Goal: Find specific page/section: Find specific page/section

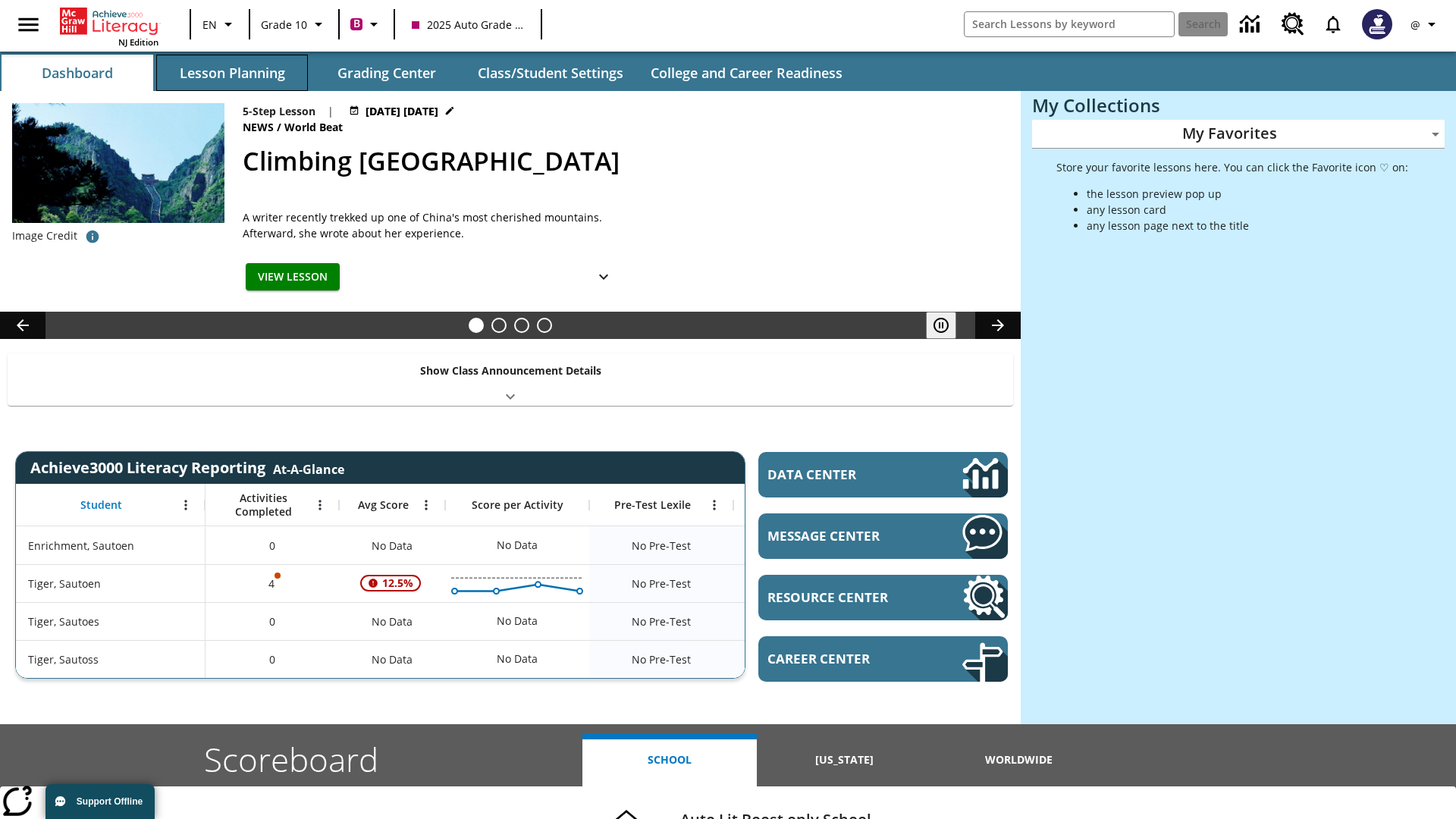
click at [232, 73] on button "Lesson Planning" at bounding box center [232, 73] width 151 height 36
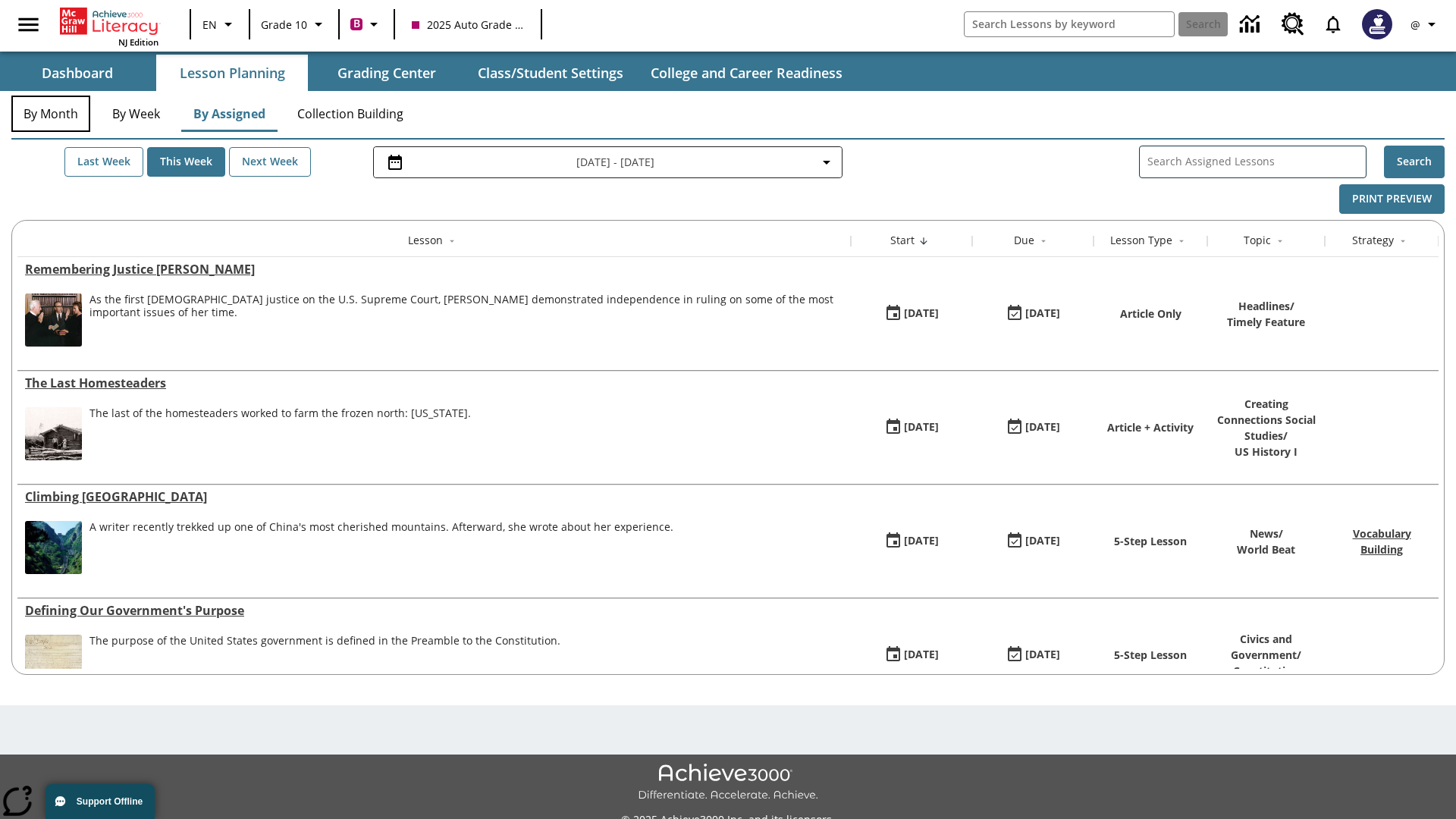
click at [50, 114] on button "By Month" at bounding box center [50, 114] width 79 height 36
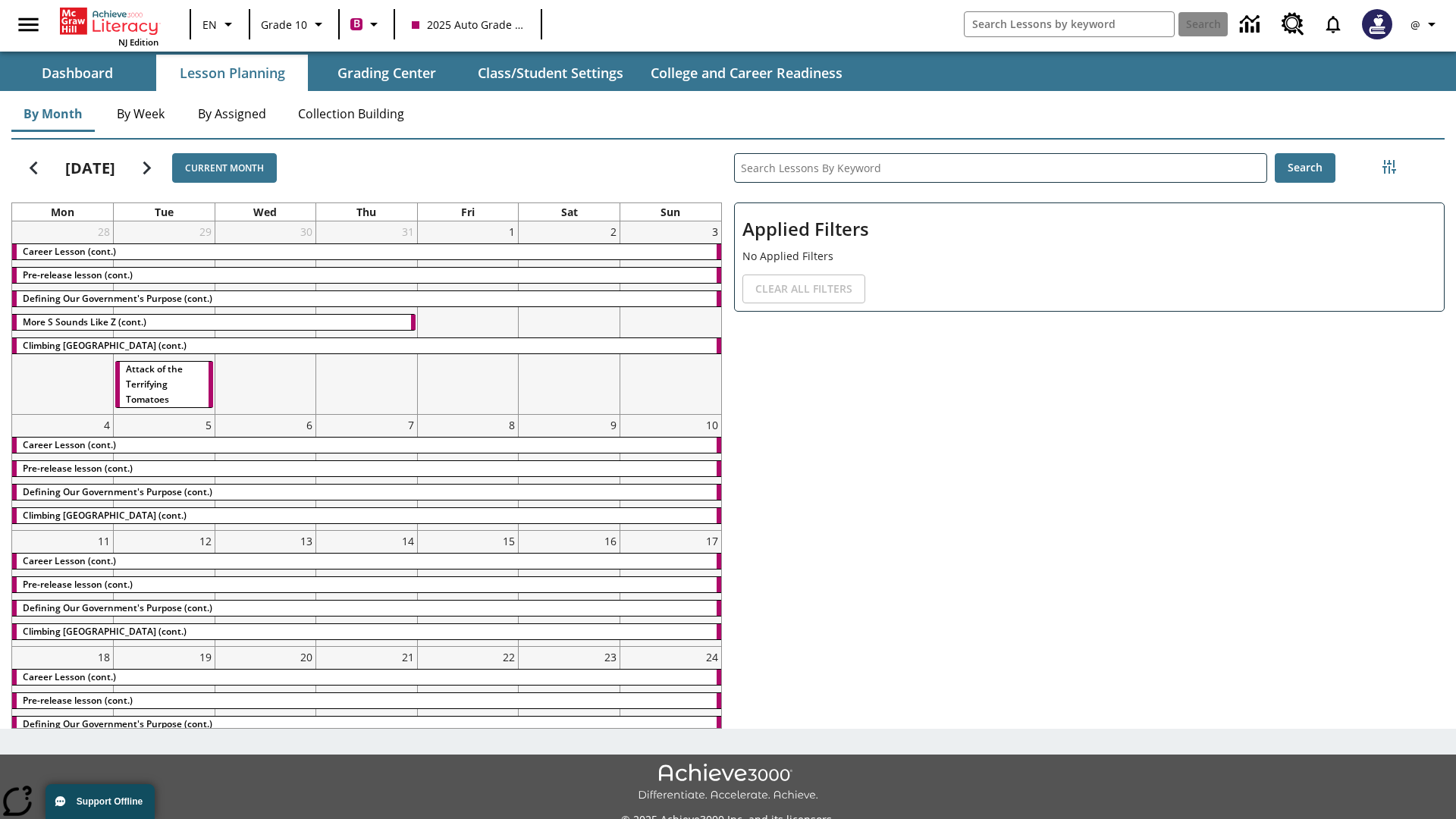
click at [367, 251] on div "Career Lesson (cont.)" at bounding box center [367, 251] width 709 height 15
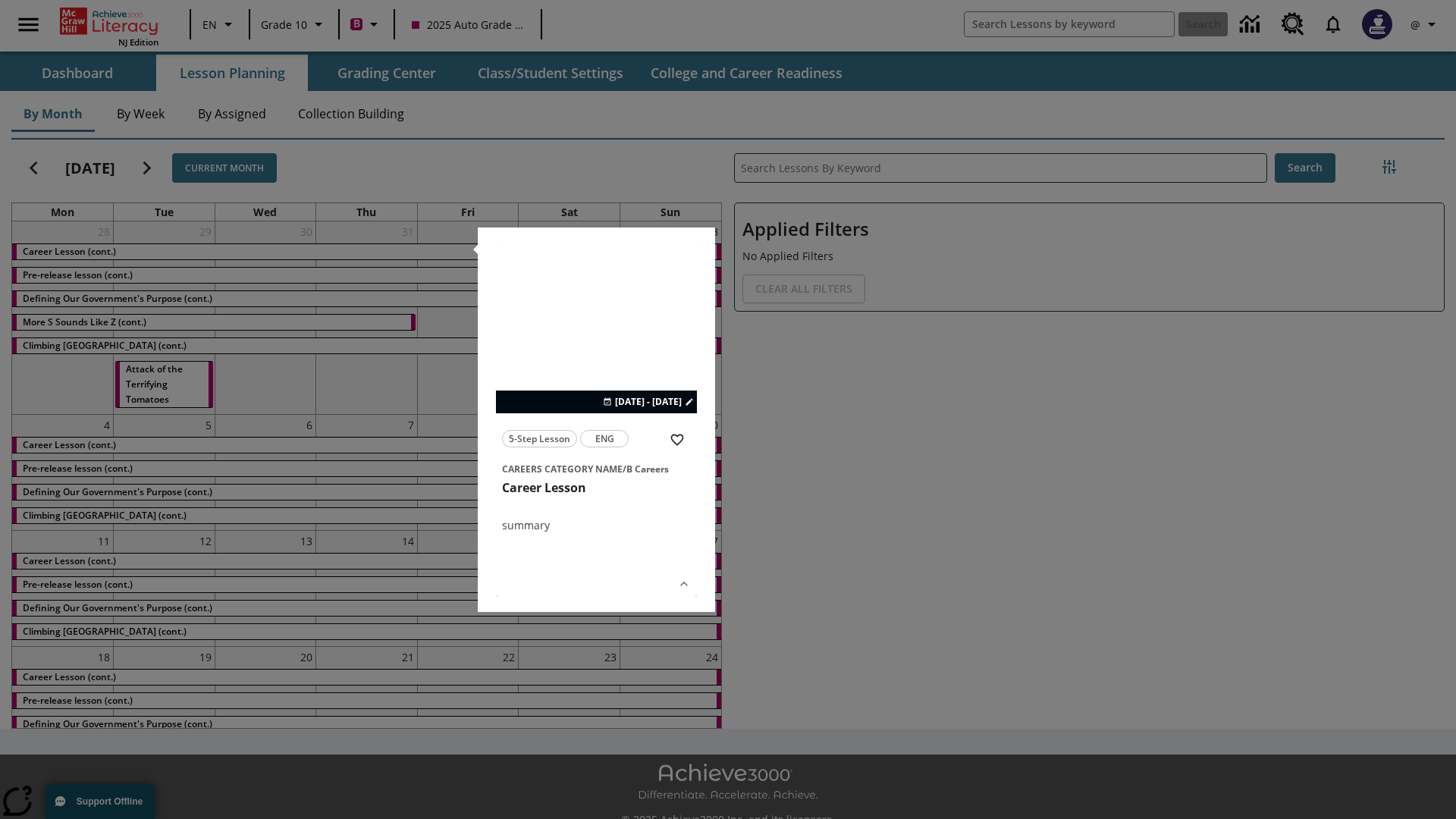
scroll to position [33, 0]
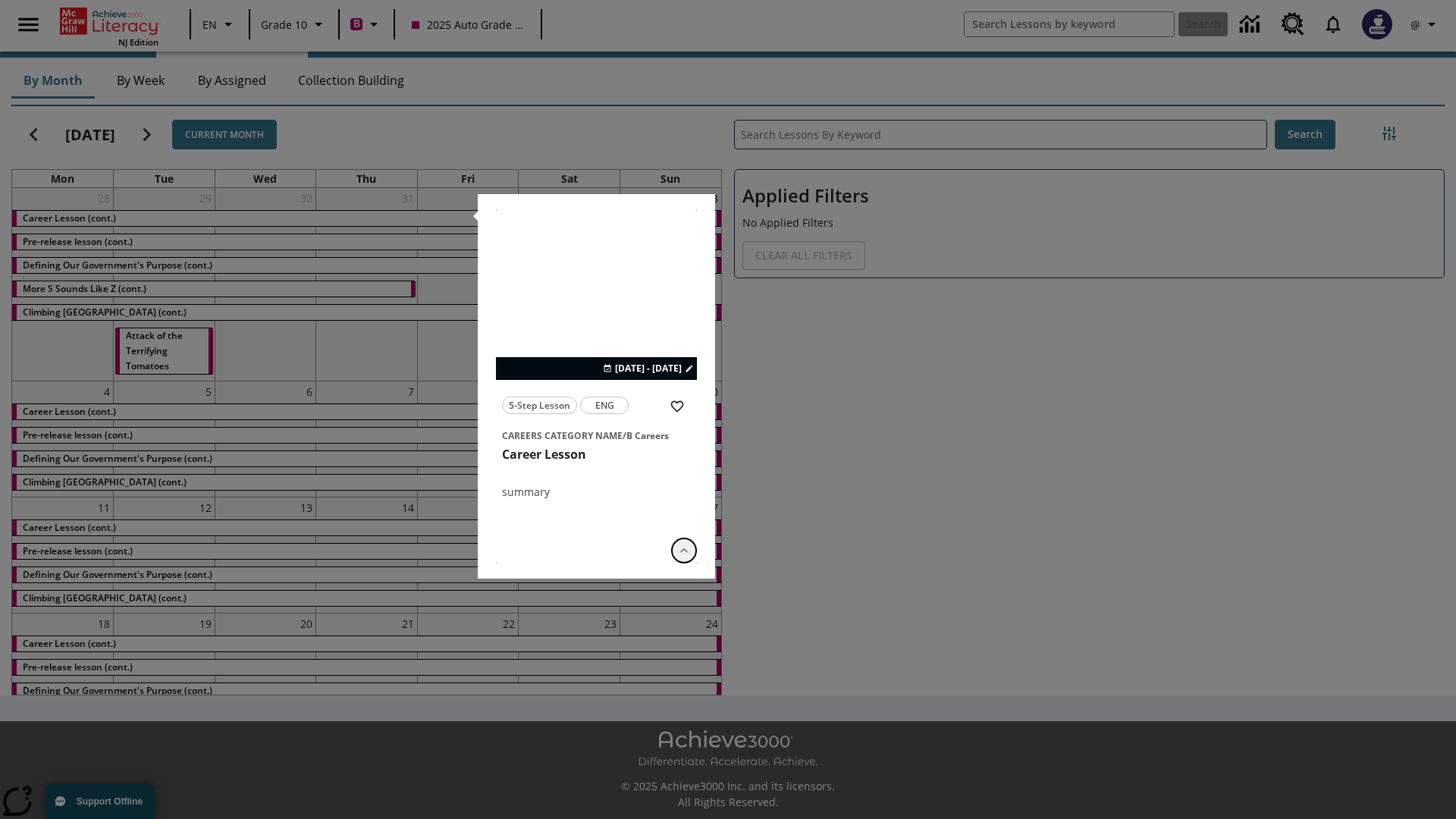
click at [684, 550] on icon "Show Details" at bounding box center [683, 550] width 15 height 15
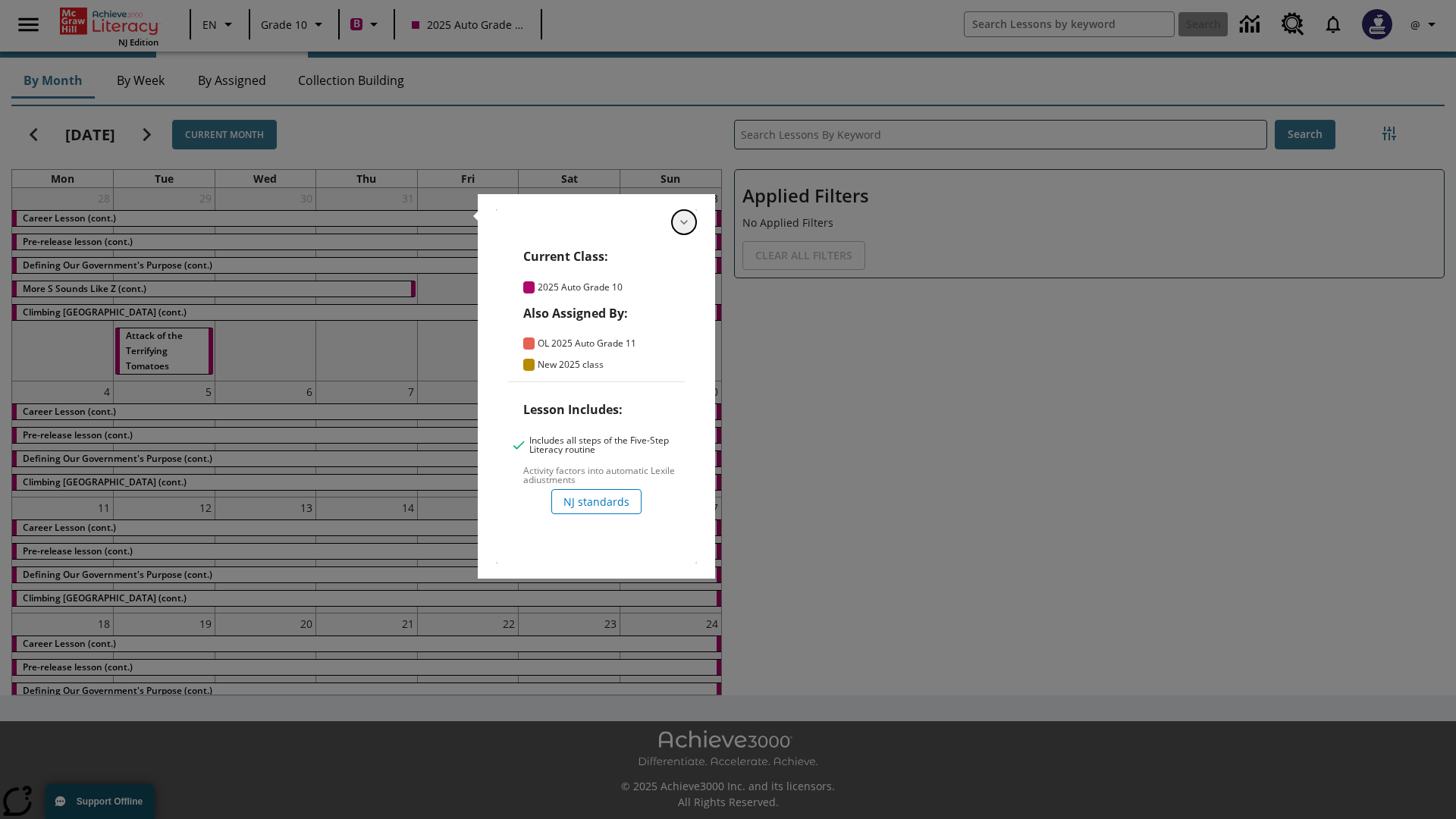
click at [684, 222] on icon "Hide Details" at bounding box center [683, 222] width 15 height 15
